Goal: Information Seeking & Learning: Check status

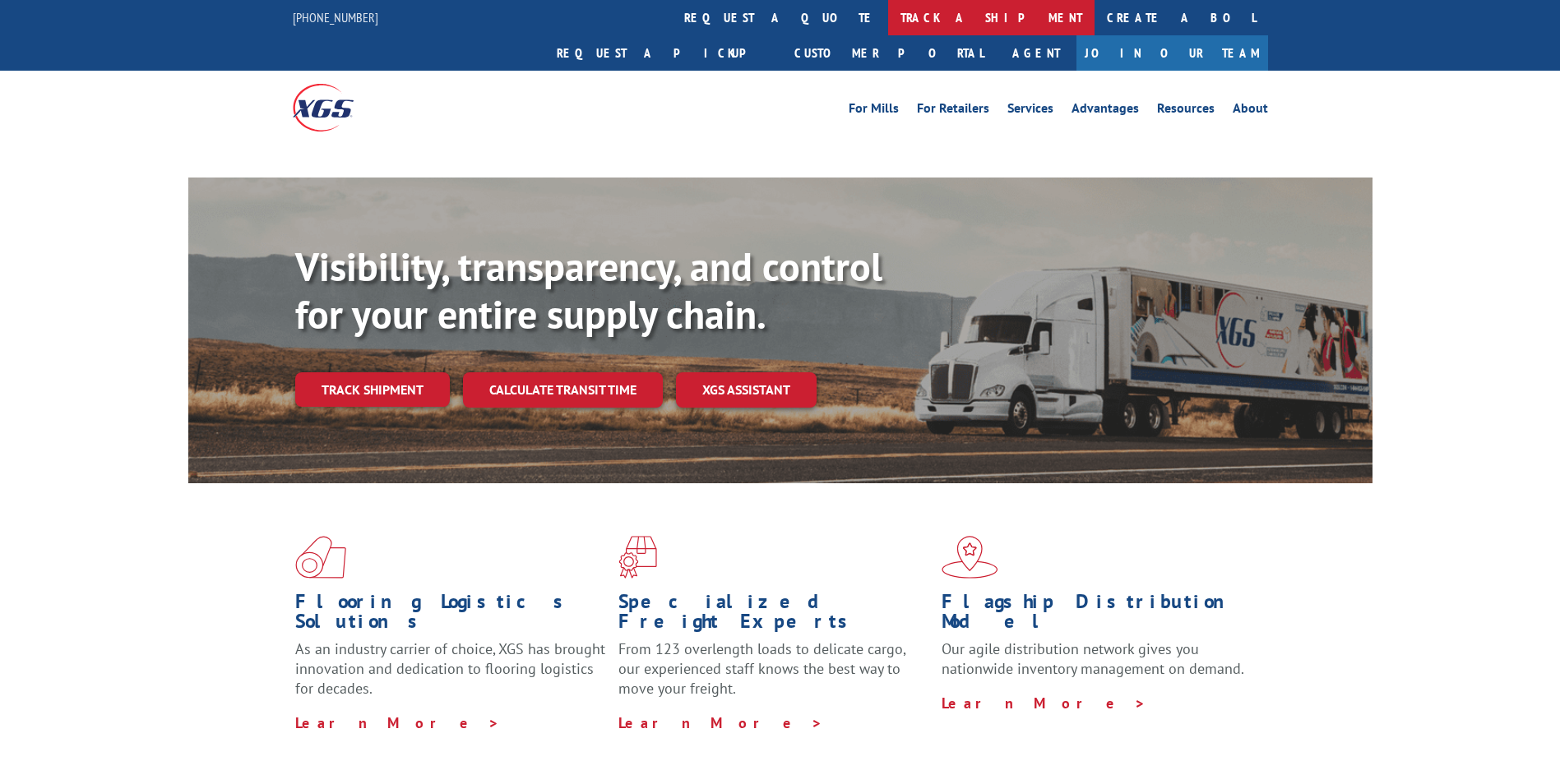
click at [889, 24] on link "track a shipment" at bounding box center [992, 18] width 207 height 35
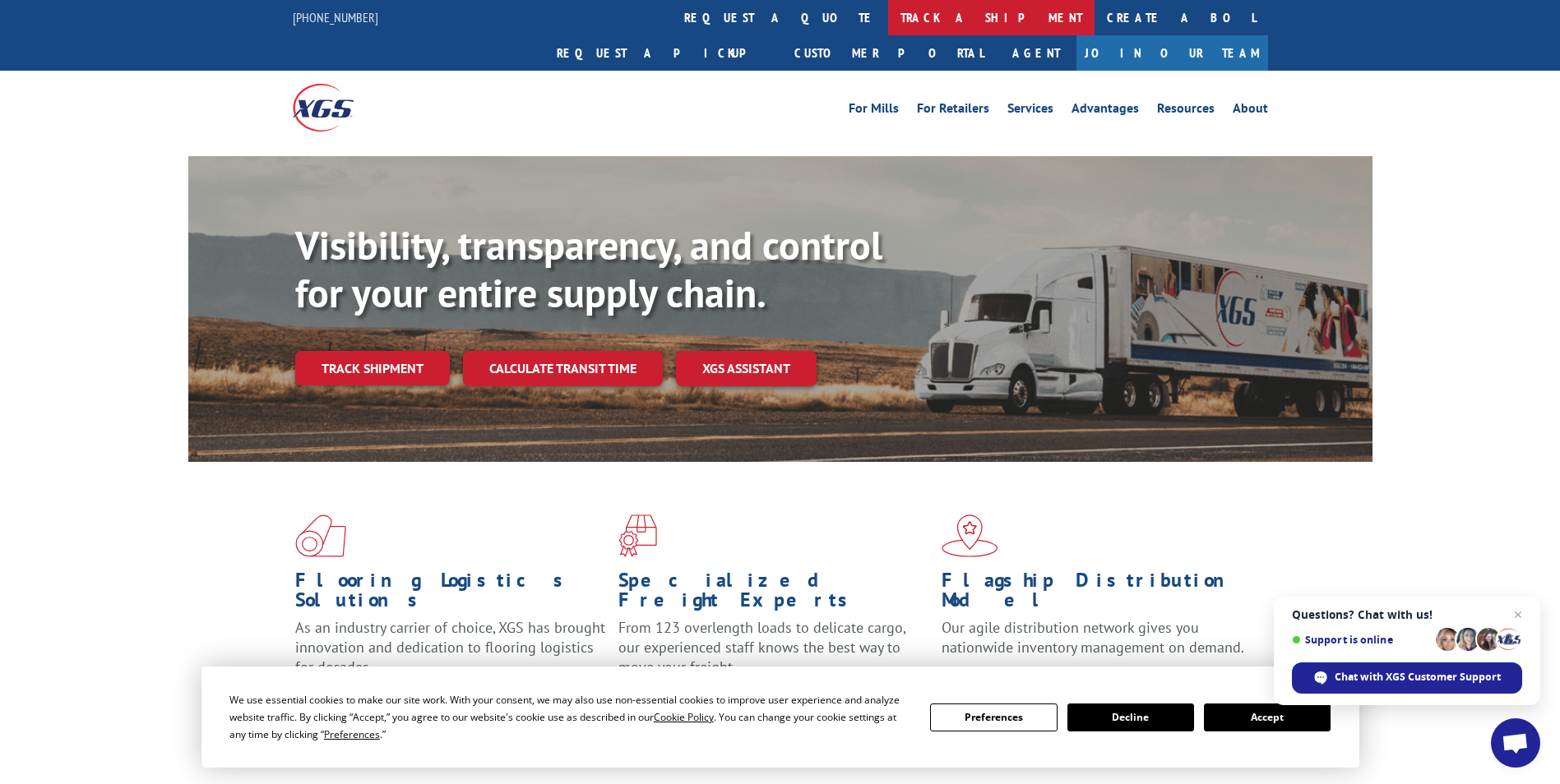
click at [889, 30] on link "track a shipment" at bounding box center [992, 18] width 207 height 35
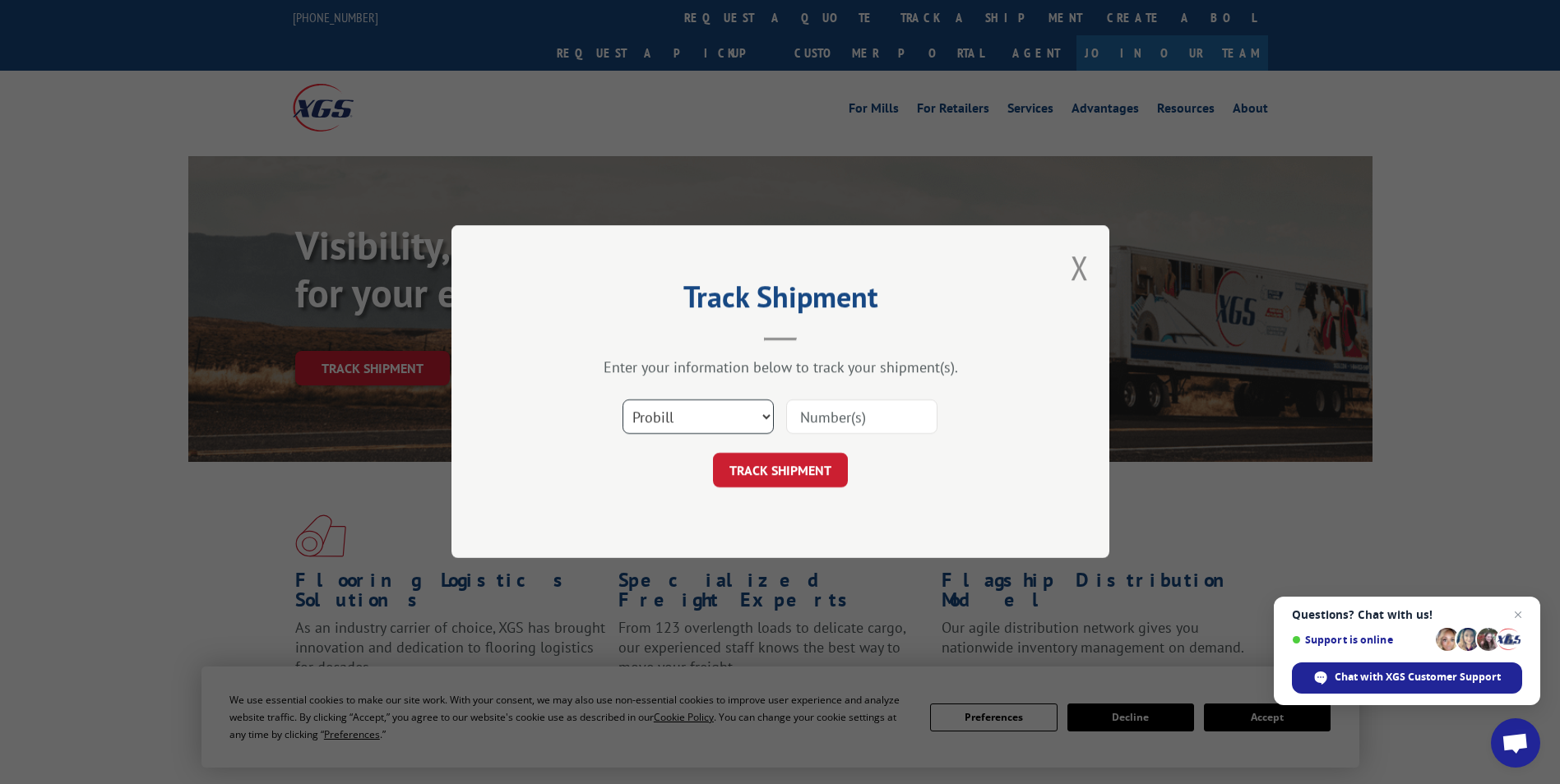
click at [745, 400] on select "Select category... Probill BOL PO" at bounding box center [698, 417] width 151 height 34
select select "po"
click at [623, 400] on select "Select category... Probill BOL PO" at bounding box center [698, 417] width 151 height 34
click at [801, 419] on input at bounding box center [861, 417] width 151 height 34
paste input "81511209"
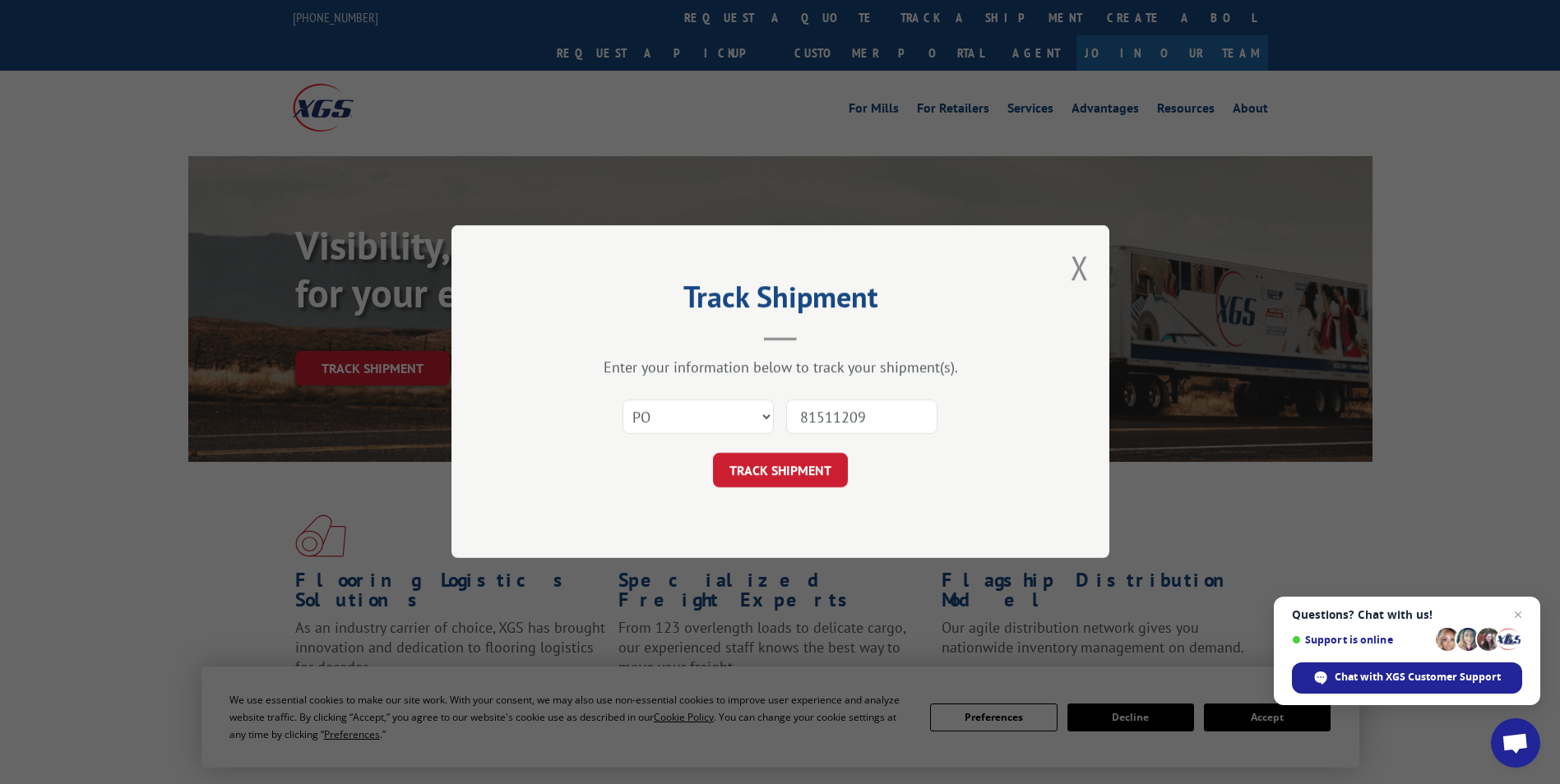
type input "81511209"
click at [791, 451] on form "Select category... Probill BOL PO 81511209 TRACK SHIPMENT" at bounding box center [780, 439] width 493 height 97
click at [809, 472] on button "TRACK SHIPMENT" at bounding box center [780, 470] width 134 height 34
